Goal: Task Accomplishment & Management: Manage account settings

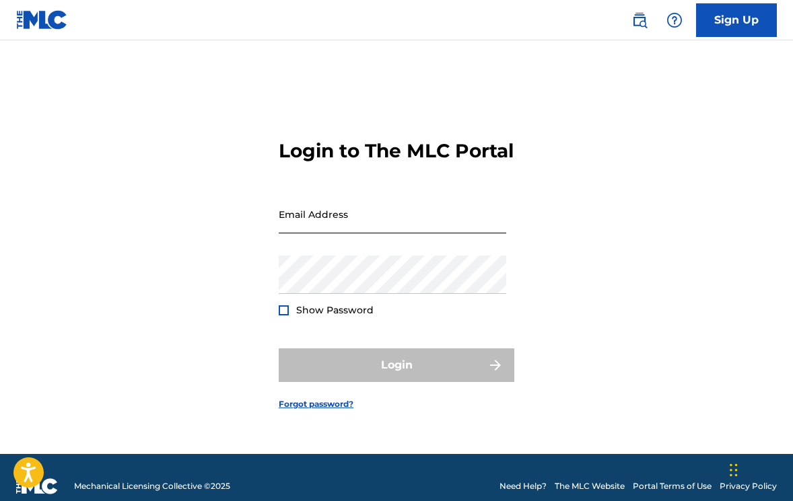
click at [288, 231] on input "Email Address" at bounding box center [392, 214] width 227 height 38
type input "[PERSON_NAME][EMAIL_ADDRESS][DOMAIN_NAME]"
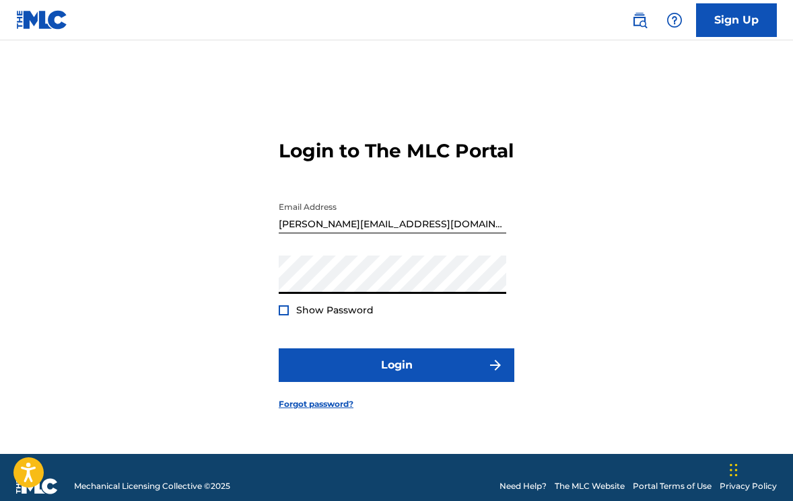
click at [279, 348] on button "Login" at bounding box center [396, 365] width 235 height 34
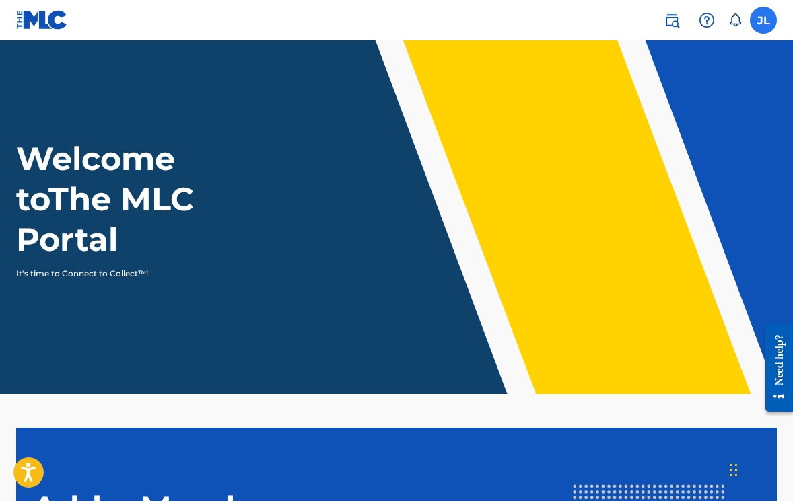
click at [758, 20] on label at bounding box center [762, 20] width 27 height 27
click at [763, 20] on input "[PERSON_NAME] [PERSON_NAME][EMAIL_ADDRESS][DOMAIN_NAME] Notification Preference…" at bounding box center [763, 20] width 0 height 0
click at [734, 15] on icon at bounding box center [734, 19] width 13 height 13
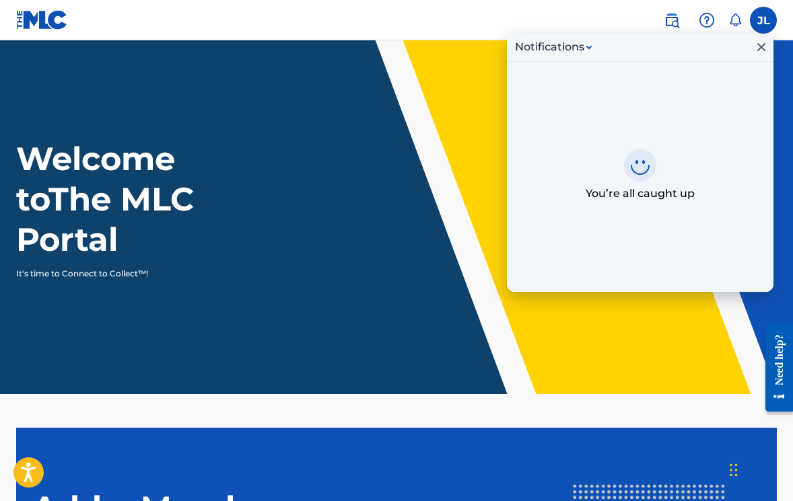
click at [733, 15] on icon at bounding box center [734, 19] width 11 height 13
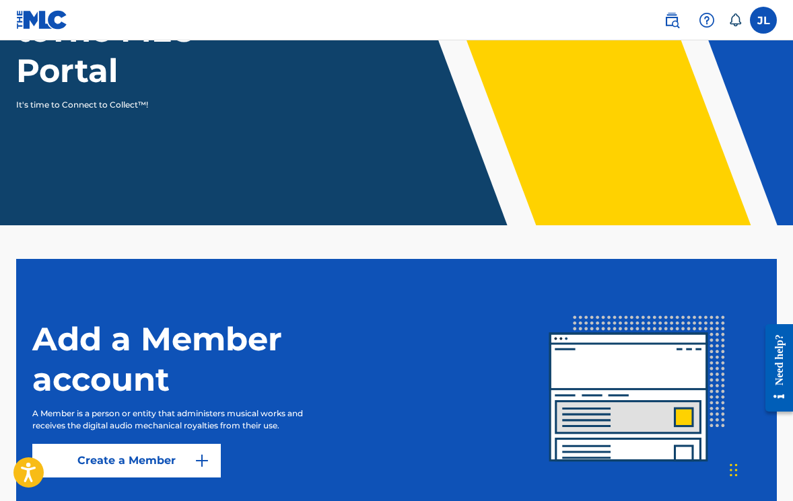
scroll to position [270, 0]
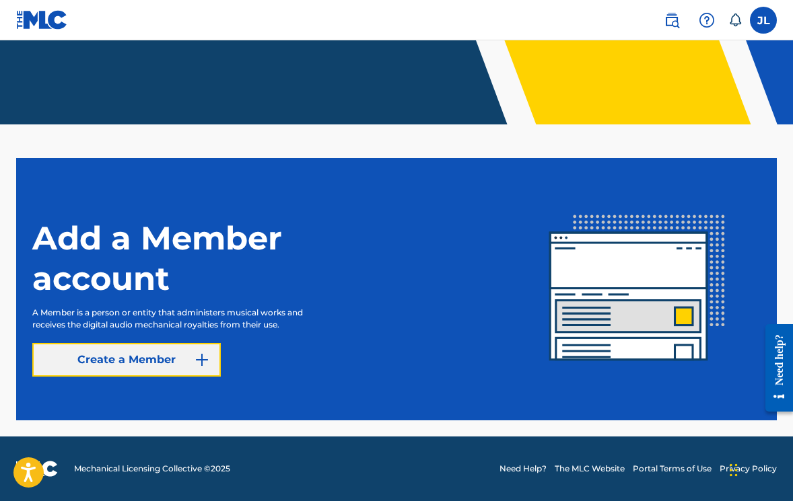
click at [153, 371] on link "Create a Member" at bounding box center [126, 360] width 188 height 34
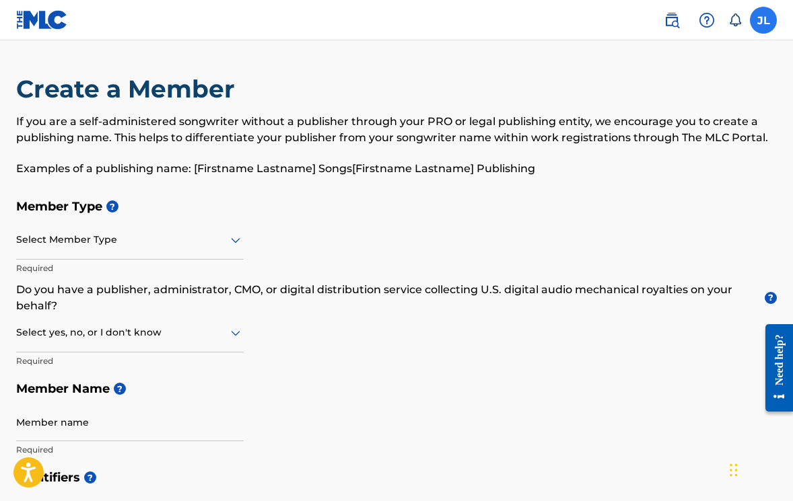
click at [766, 27] on label at bounding box center [762, 20] width 27 height 27
click at [763, 20] on input "[PERSON_NAME] [PERSON_NAME][EMAIL_ADDRESS][DOMAIN_NAME] Notification Preference…" at bounding box center [763, 20] width 0 height 0
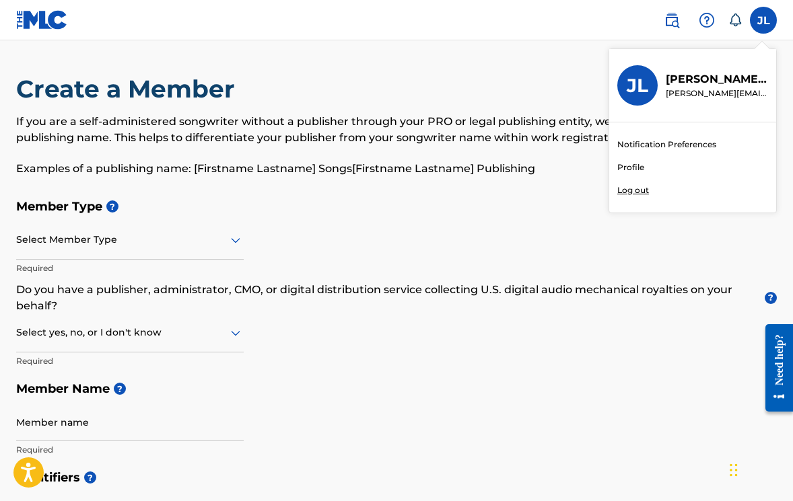
click at [624, 176] on div "Notification Preferences Profile Log out" at bounding box center [692, 167] width 167 height 90
click at [763, 20] on input "[PERSON_NAME] [PERSON_NAME][EMAIL_ADDRESS][DOMAIN_NAME] Notification Preference…" at bounding box center [763, 20] width 0 height 0
click at [634, 166] on link "Profile" at bounding box center [630, 167] width 27 height 12
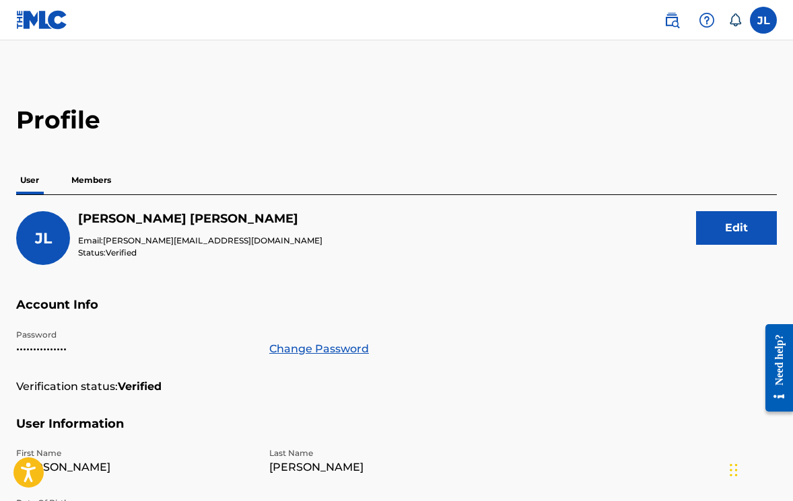
click at [90, 182] on p "Members" at bounding box center [91, 180] width 48 height 28
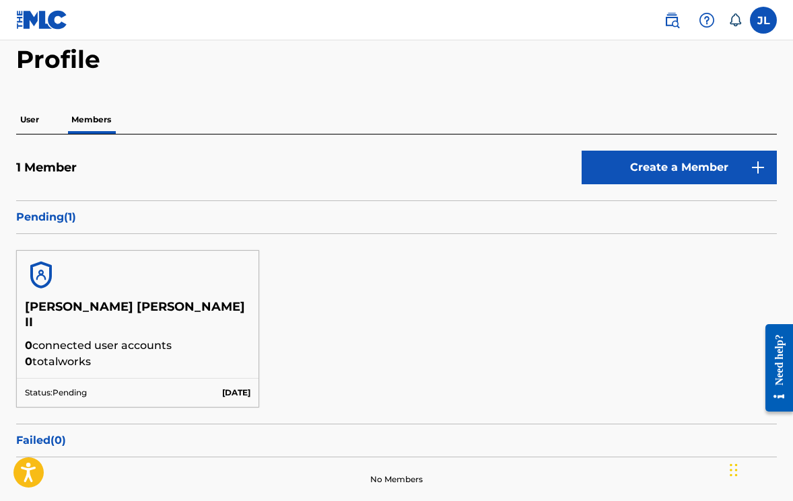
scroll to position [108, 0]
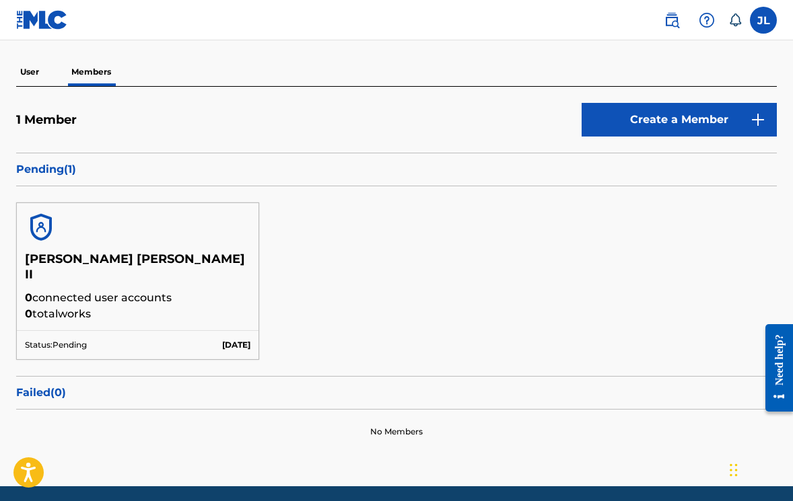
click at [40, 224] on img at bounding box center [41, 227] width 32 height 32
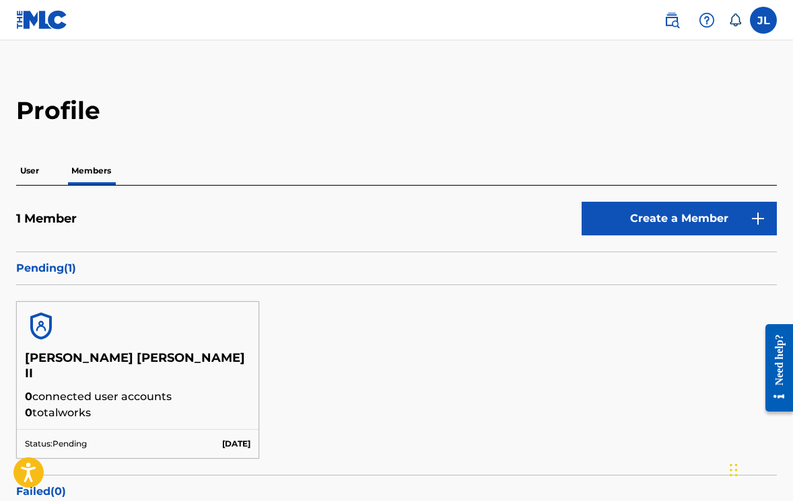
scroll to position [7, 0]
